Goal: Task Accomplishment & Management: Manage account settings

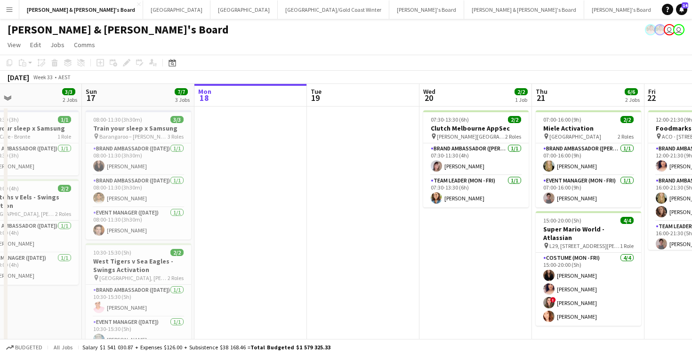
scroll to position [0, 257]
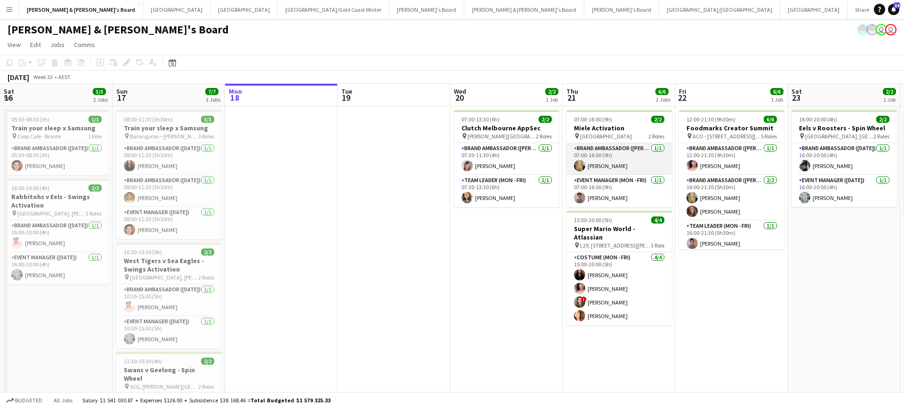
scroll to position [10, 0]
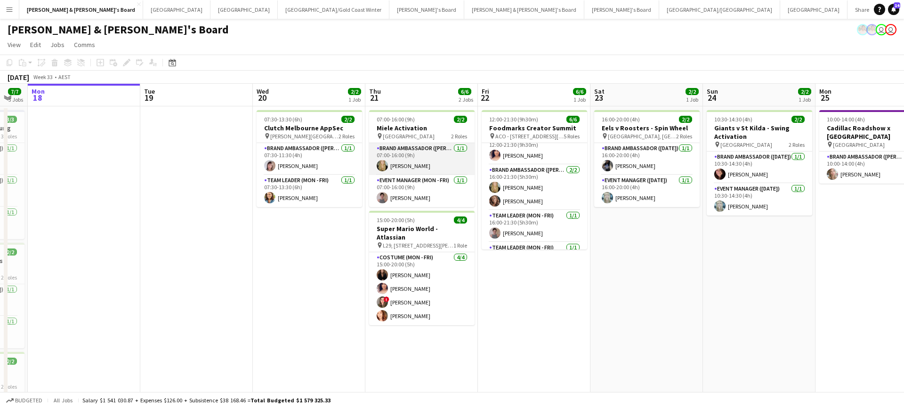
click at [421, 158] on app-card-role "Brand Ambassador (Mon - Fri) 1/1 07:00-16:00 (9h) Amber Davis" at bounding box center [422, 159] width 106 height 32
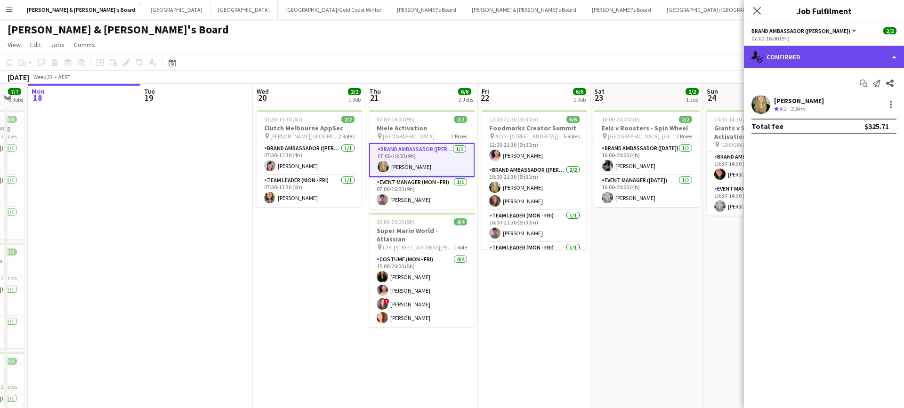
click at [782, 60] on div "single-neutral-actions-check-2 Confirmed" at bounding box center [824, 57] width 160 height 23
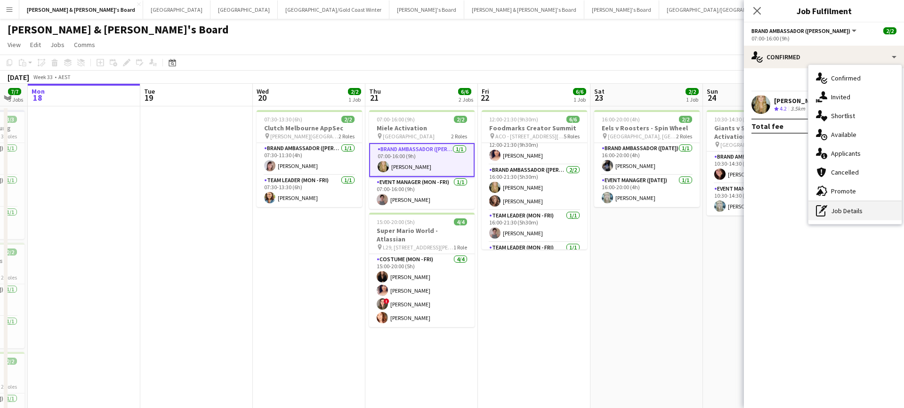
click at [840, 209] on div "pen-write Job Details" at bounding box center [855, 211] width 93 height 19
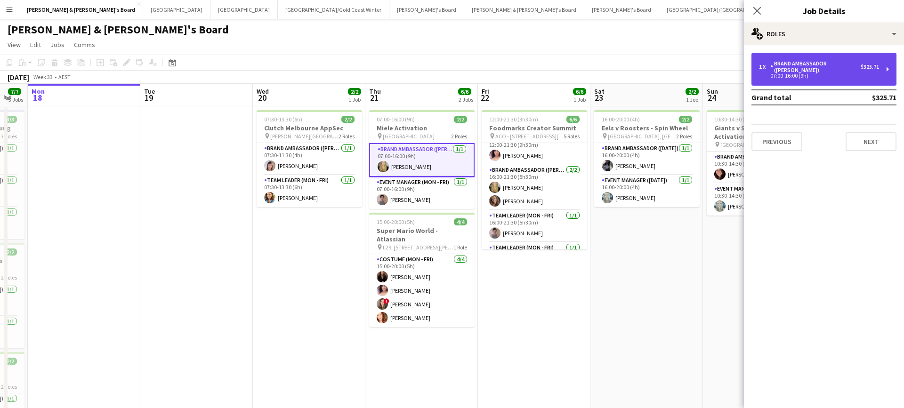
click at [821, 73] on div "07:00-16:00 (9h)" at bounding box center [819, 75] width 120 height 5
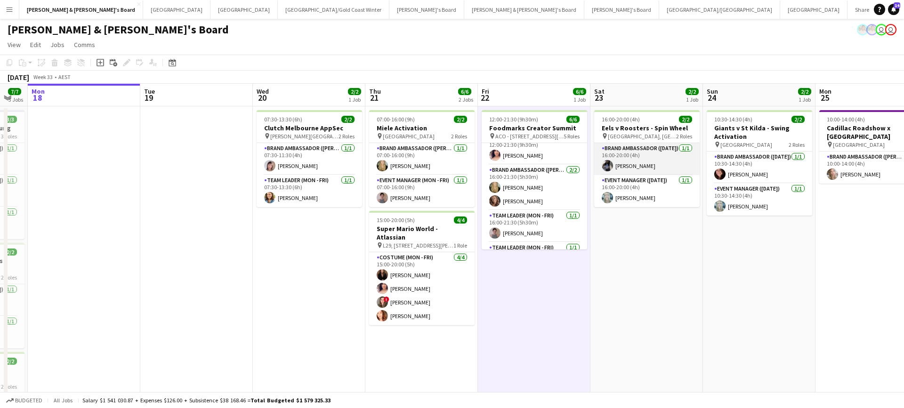
click at [651, 156] on app-card-role "Brand Ambassador (Saturday) 1/1 16:00-20:00 (4h) Lorella Yang" at bounding box center [647, 159] width 106 height 32
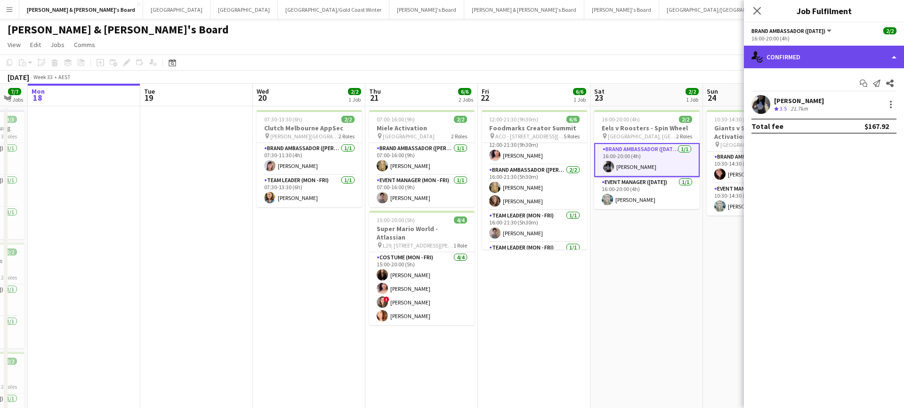
click at [801, 60] on div "single-neutral-actions-check-2 Confirmed" at bounding box center [824, 57] width 160 height 23
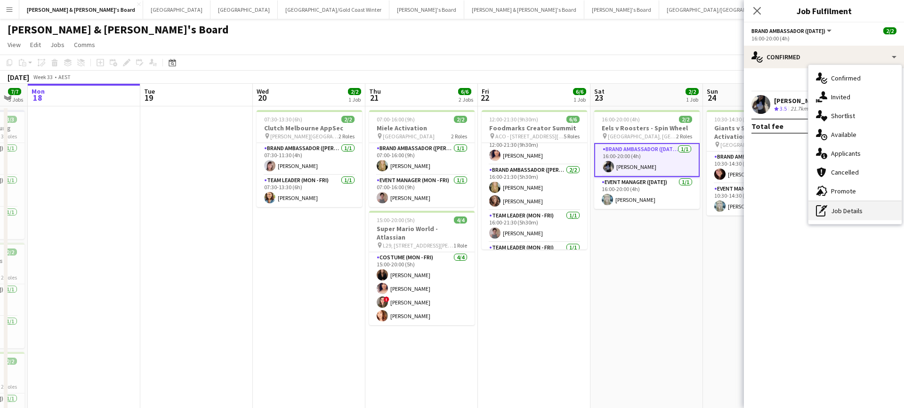
click at [848, 218] on div "pen-write Job Details" at bounding box center [855, 211] width 93 height 19
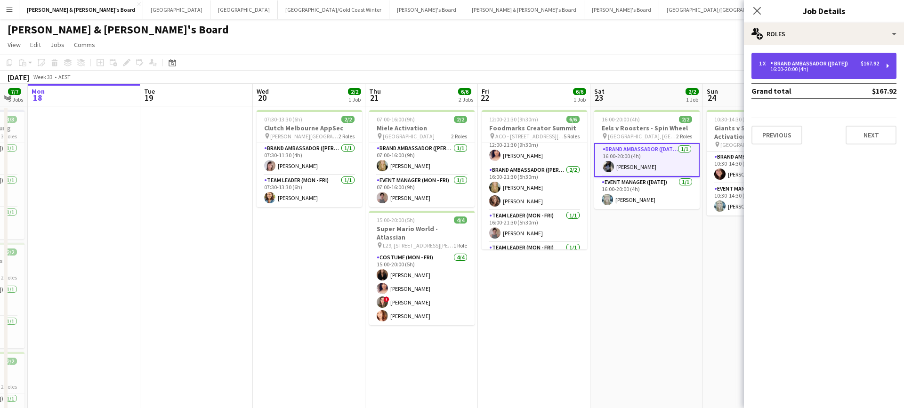
click at [824, 74] on div "1 x Brand Ambassador (Saturday) $167.92 16:00-20:00 (4h)" at bounding box center [824, 66] width 145 height 26
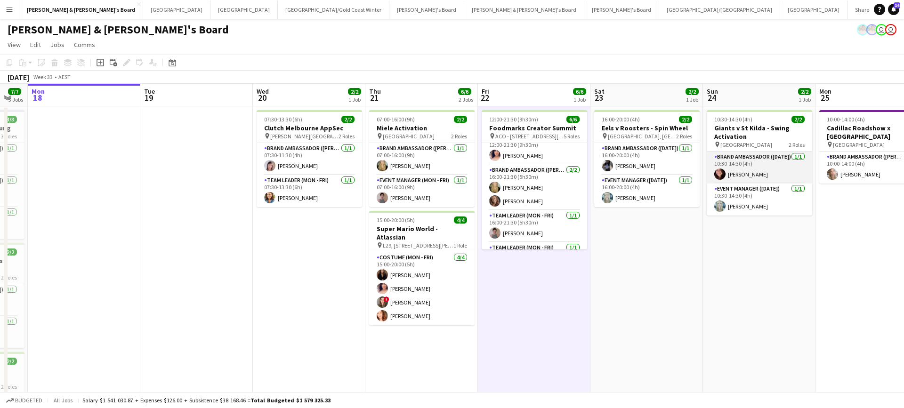
click at [762, 166] on app-card-role "Brand Ambassador (Sunday) 1/1 10:30-14:30 (4h) Adele Young" at bounding box center [760, 168] width 106 height 32
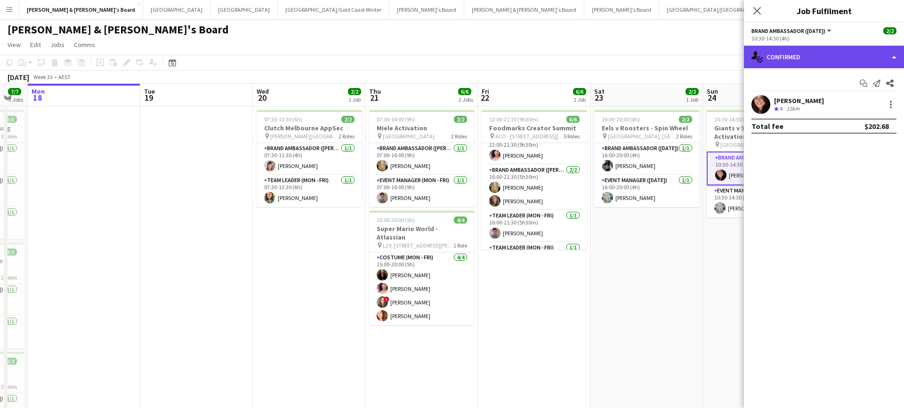
click at [819, 48] on div "single-neutral-actions-check-2 Confirmed" at bounding box center [824, 57] width 160 height 23
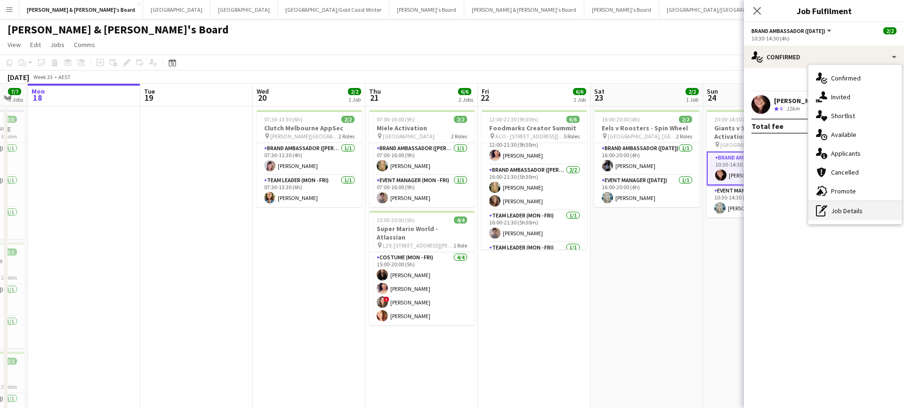
click at [845, 205] on div "pen-write Job Details" at bounding box center [855, 211] width 93 height 19
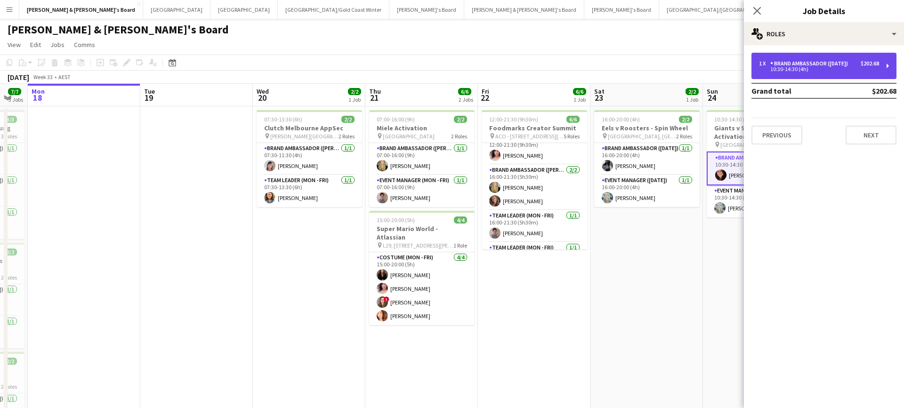
click at [818, 76] on div "1 x Brand Ambassador (Sunday) $202.68 10:30-14:30 (4h)" at bounding box center [824, 66] width 145 height 26
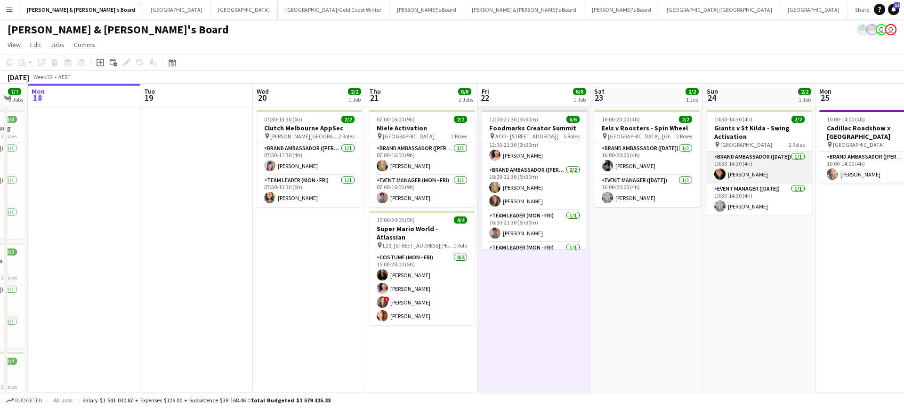
click at [756, 165] on app-card-role "Brand Ambassador (Sunday) 1/1 10:30-14:30 (4h) Adele Young" at bounding box center [760, 168] width 106 height 32
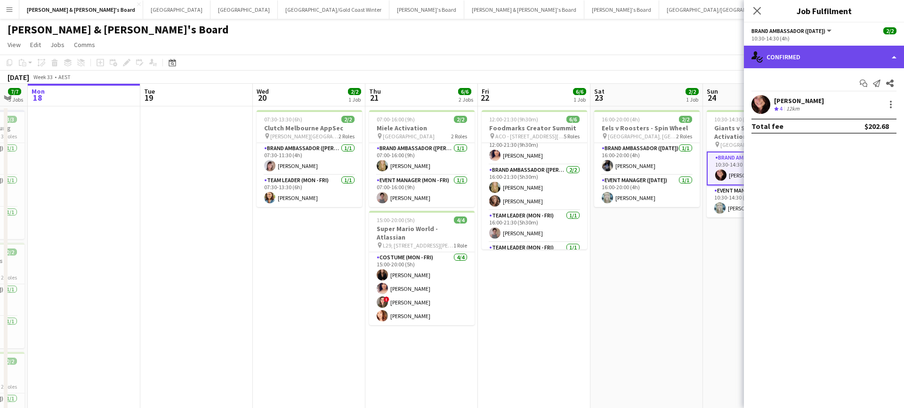
click at [829, 57] on div "single-neutral-actions-check-2 Confirmed" at bounding box center [824, 57] width 160 height 23
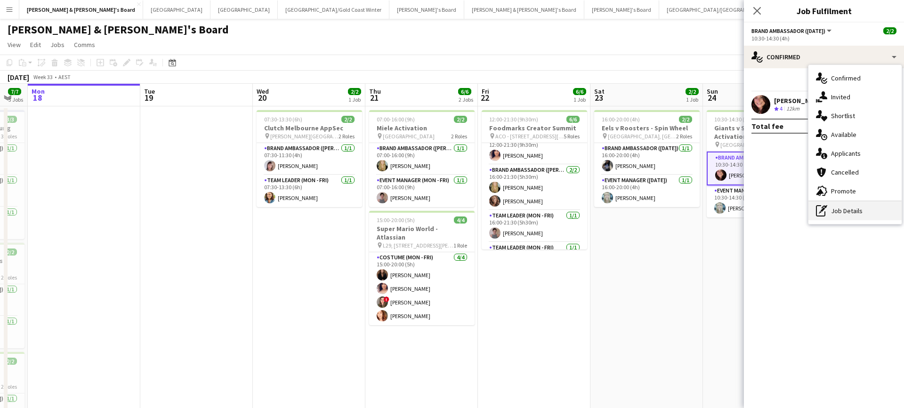
click at [846, 204] on div "pen-write Job Details" at bounding box center [855, 211] width 93 height 19
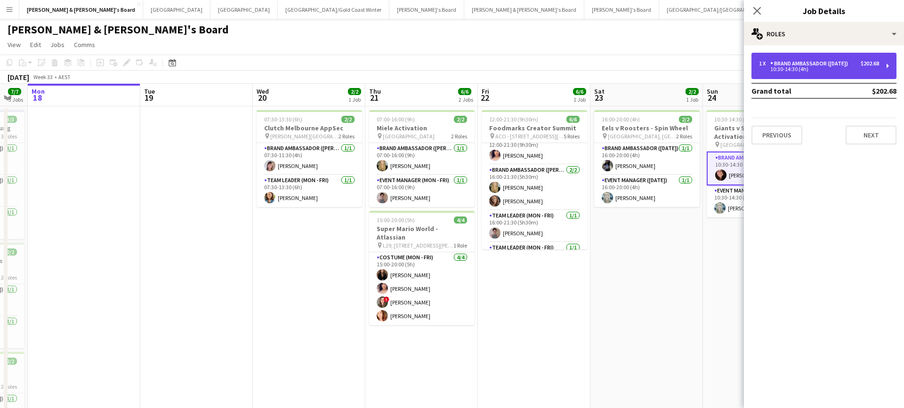
click at [835, 71] on div "10:30-14:30 (4h)" at bounding box center [819, 69] width 120 height 5
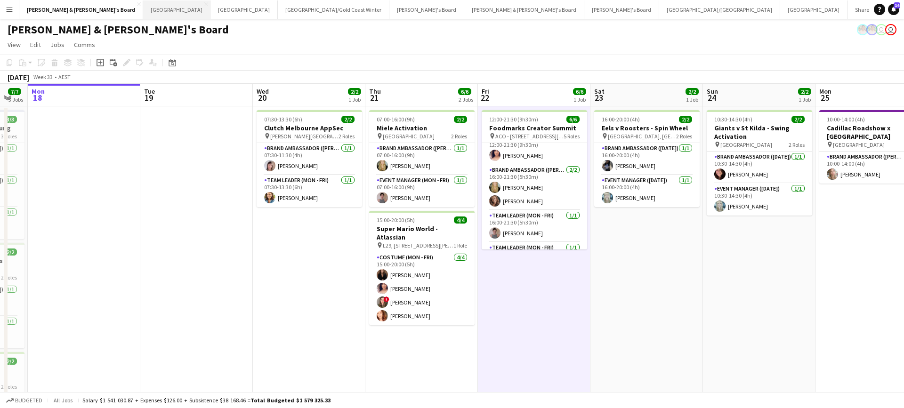
click at [143, 11] on button "Sydney Close" at bounding box center [176, 9] width 67 height 18
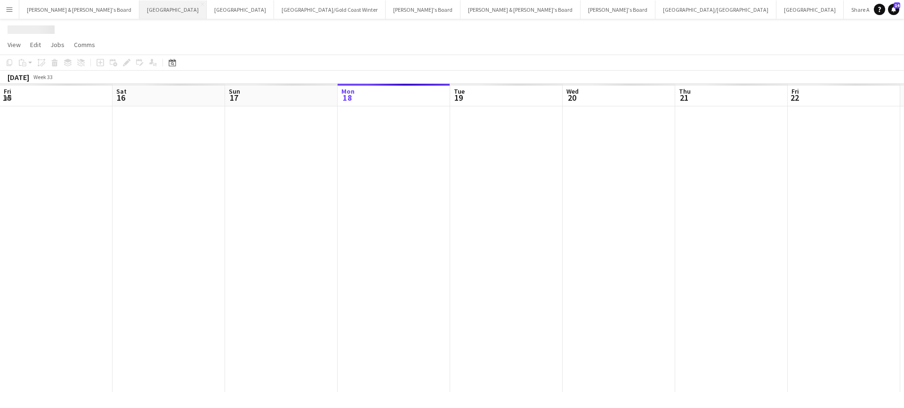
scroll to position [0, 225]
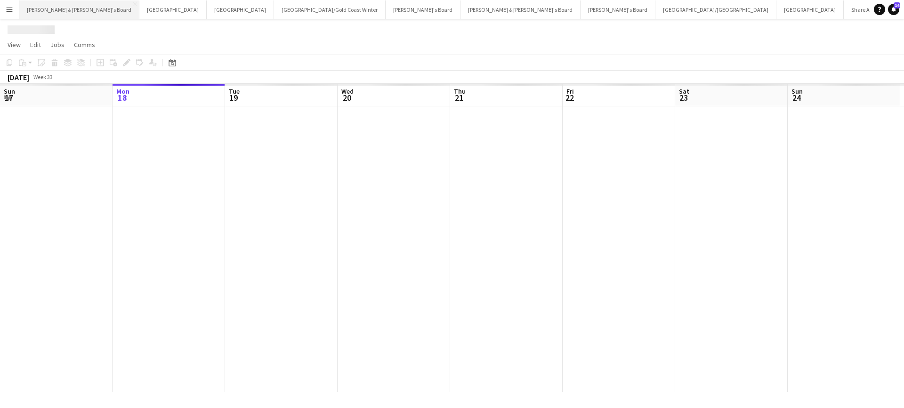
click at [57, 8] on button "James & Arrence's Board Close" at bounding box center [79, 9] width 120 height 18
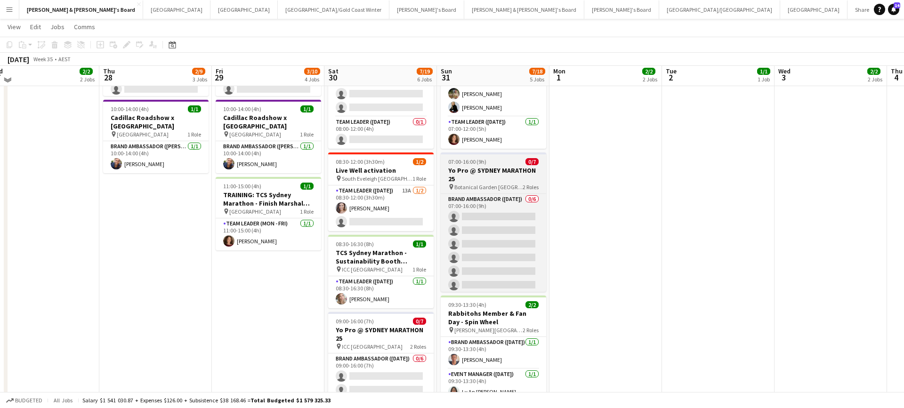
scroll to position [231, 0]
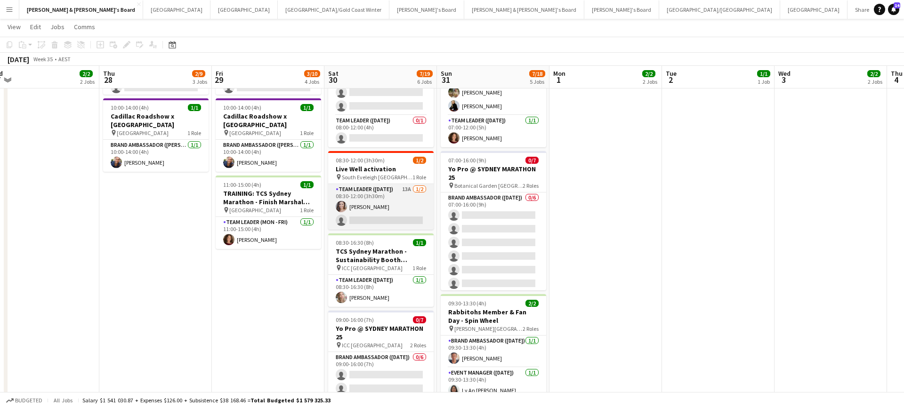
click at [411, 207] on app-card-role "Team Leader (Saturday) 13A 1/2 08:30-12:00 (3h30m) Claire Stephens single-neutr…" at bounding box center [381, 207] width 106 height 46
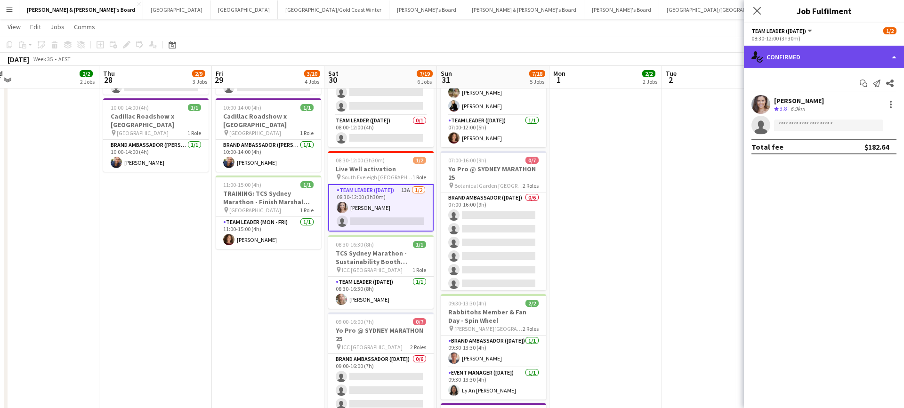
click at [839, 51] on div "single-neutral-actions-check-2 Confirmed" at bounding box center [824, 57] width 160 height 23
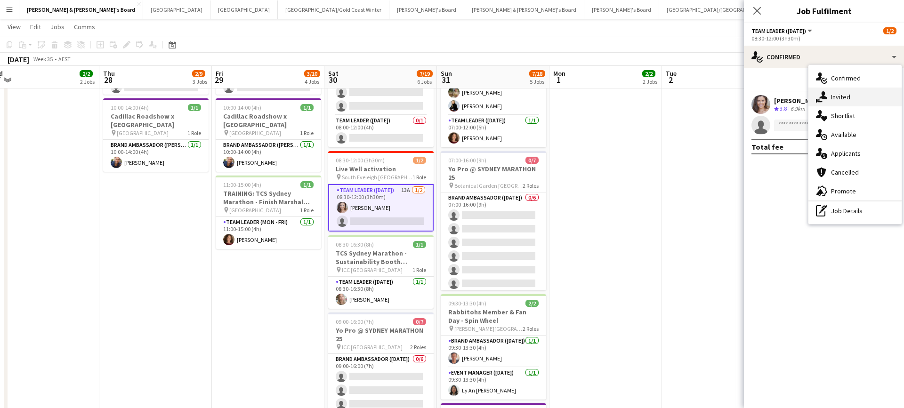
click at [850, 97] on div "single-neutral-actions-share-1 Invited" at bounding box center [855, 97] width 93 height 19
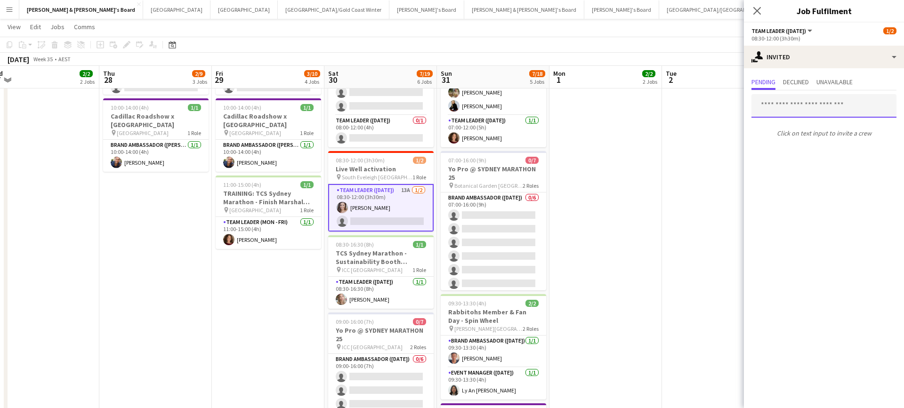
click at [810, 108] on input "text" at bounding box center [824, 106] width 145 height 24
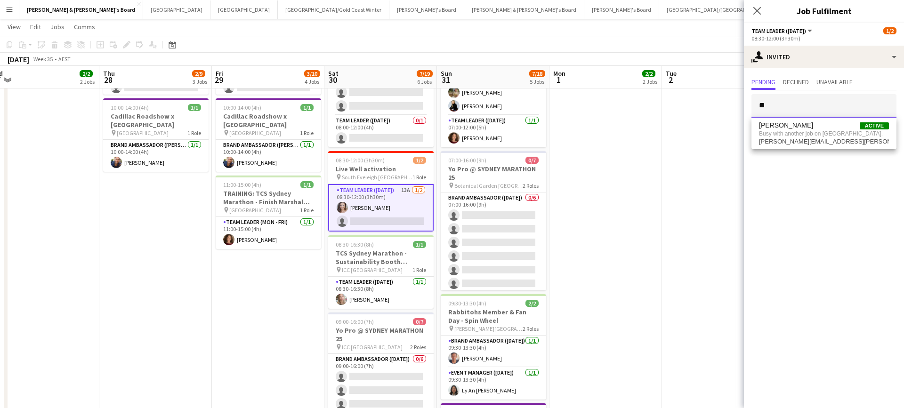
type input "*"
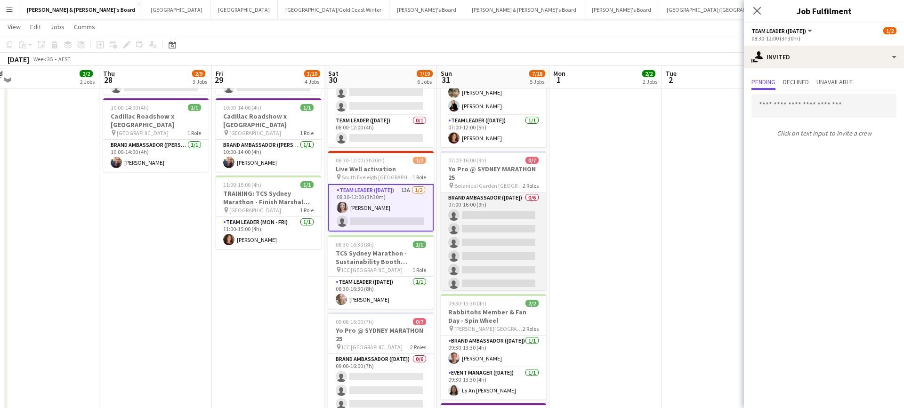
click at [511, 230] on app-card-role "Brand Ambassador (Sunday) 0/6 07:00-16:00 (9h) single-neutral-actions single-ne…" at bounding box center [494, 243] width 106 height 100
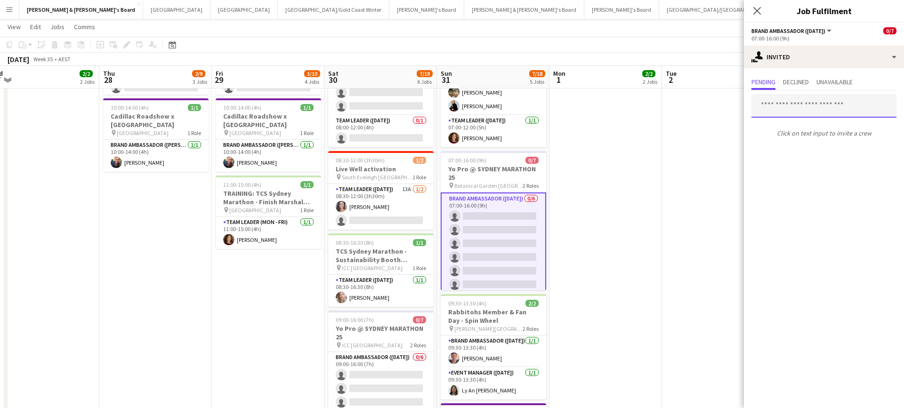
click at [807, 104] on input "text" at bounding box center [824, 106] width 145 height 24
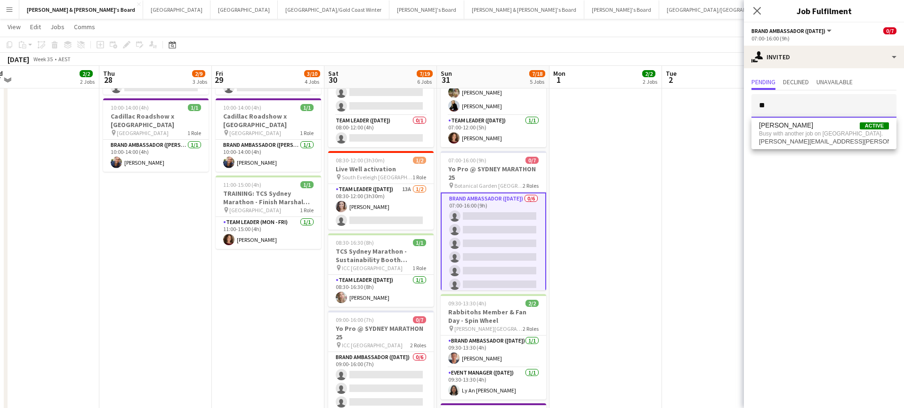
type input "*"
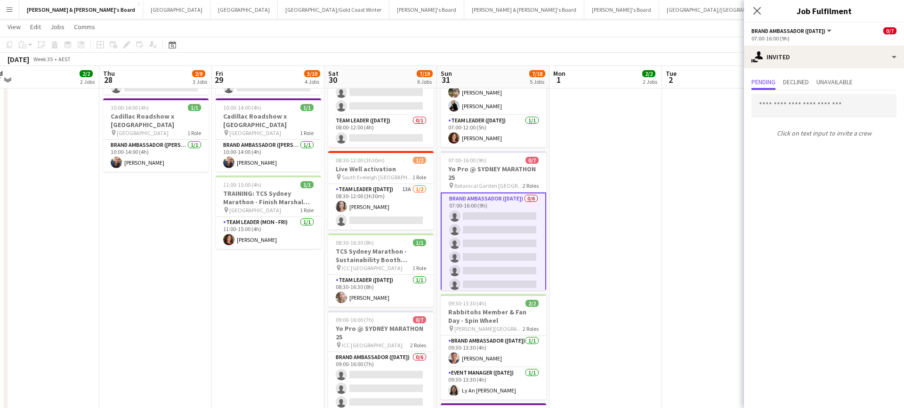
click at [666, 278] on app-date-cell "10:00-14:00 (4h) 1/1 Cadillac Roadshow x Sydney Airport pin Sydney Airport 1 Ro…" at bounding box center [718, 212] width 113 height 676
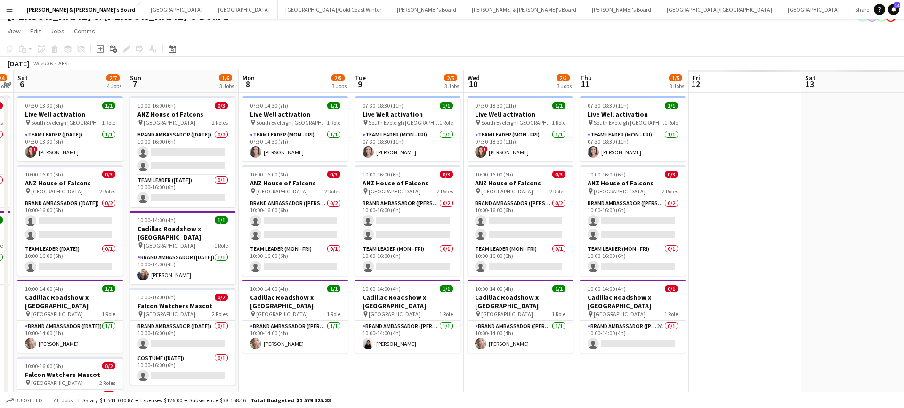
scroll to position [0, 325]
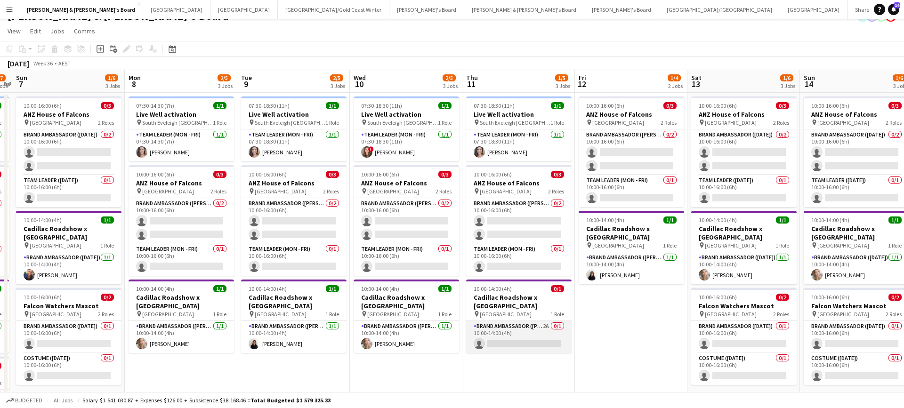
click at [518, 336] on app-card-role "Brand Ambassador (Mon - Fri) 2A 0/1 10:00-14:00 (4h) single-neutral-actions" at bounding box center [519, 337] width 106 height 32
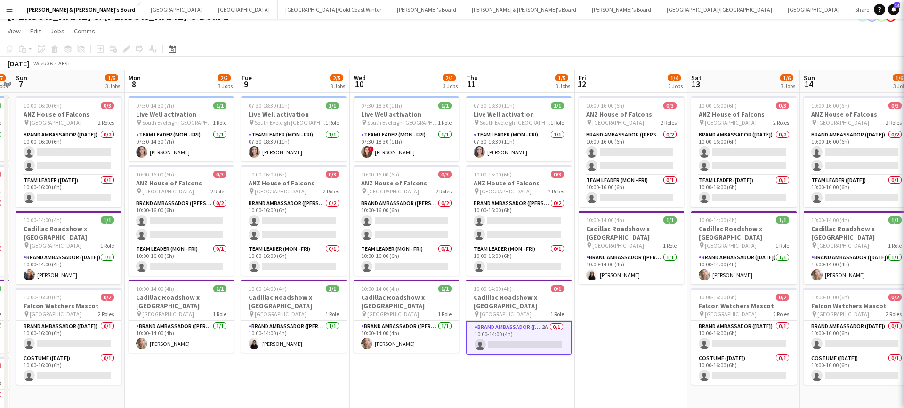
click at [518, 336] on app-card-role "Brand Ambassador (Mon - Fri) 2A 0/1 10:00-14:00 (4h) single-neutral-actions" at bounding box center [519, 338] width 106 height 34
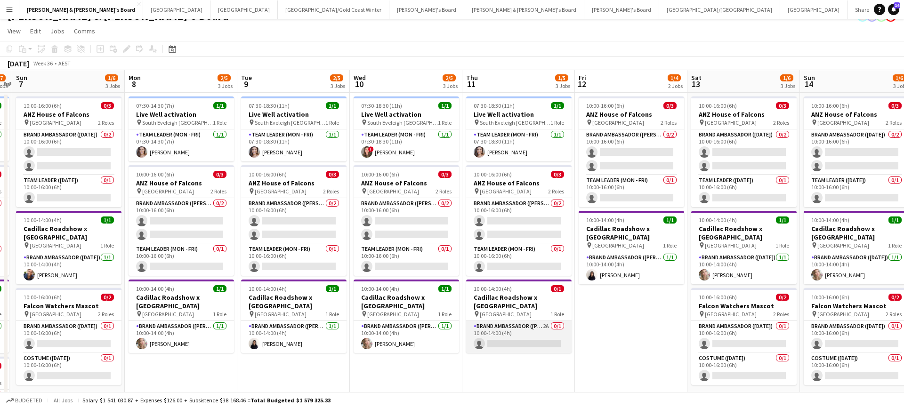
click at [526, 345] on app-card-role "Brand Ambassador (Mon - Fri) 2A 0/1 10:00-14:00 (4h) single-neutral-actions" at bounding box center [519, 337] width 106 height 32
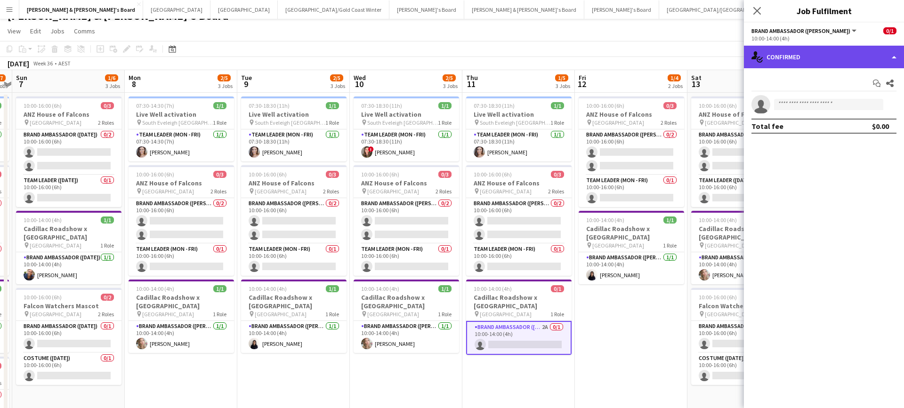
click at [796, 59] on div "single-neutral-actions-check-2 Confirmed" at bounding box center [824, 57] width 160 height 23
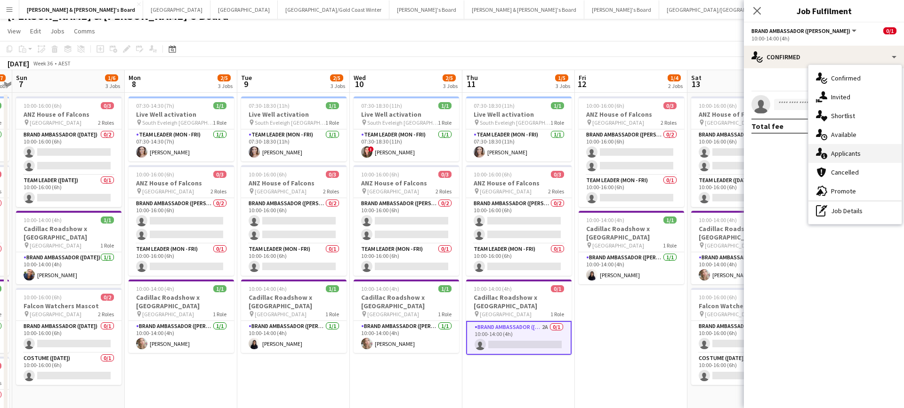
click at [858, 148] on div "single-neutral-actions-information Applicants" at bounding box center [855, 153] width 93 height 19
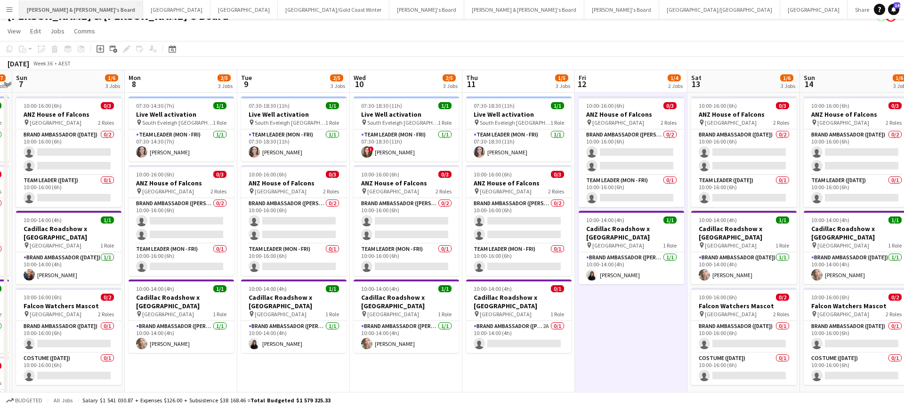
click at [55, 11] on button "James & Arrence's Board Close" at bounding box center [81, 9] width 124 height 18
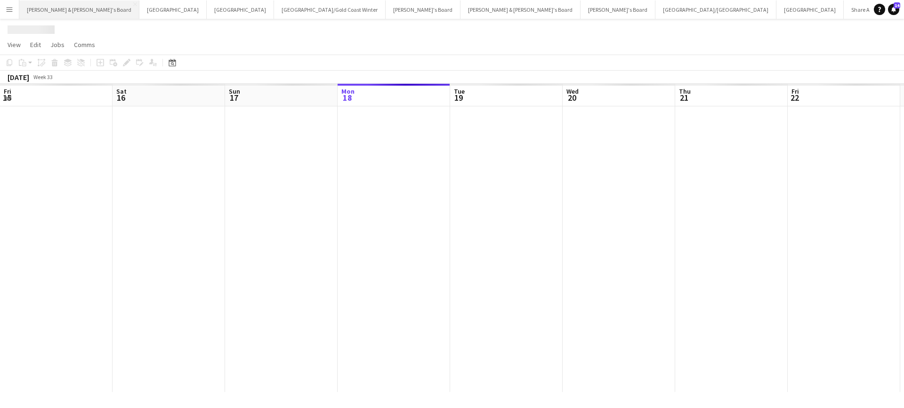
click at [55, 11] on button "James & Arrence's Board Close" at bounding box center [79, 9] width 120 height 18
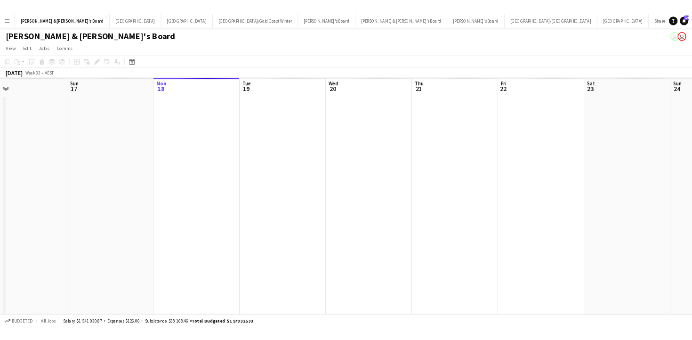
scroll to position [0, 398]
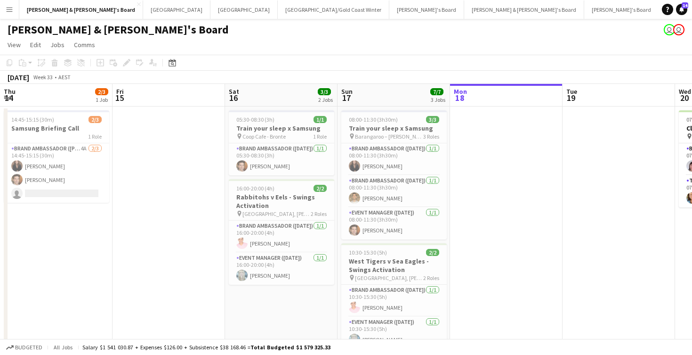
scroll to position [0, 257]
